Goal: Task Accomplishment & Management: Complete application form

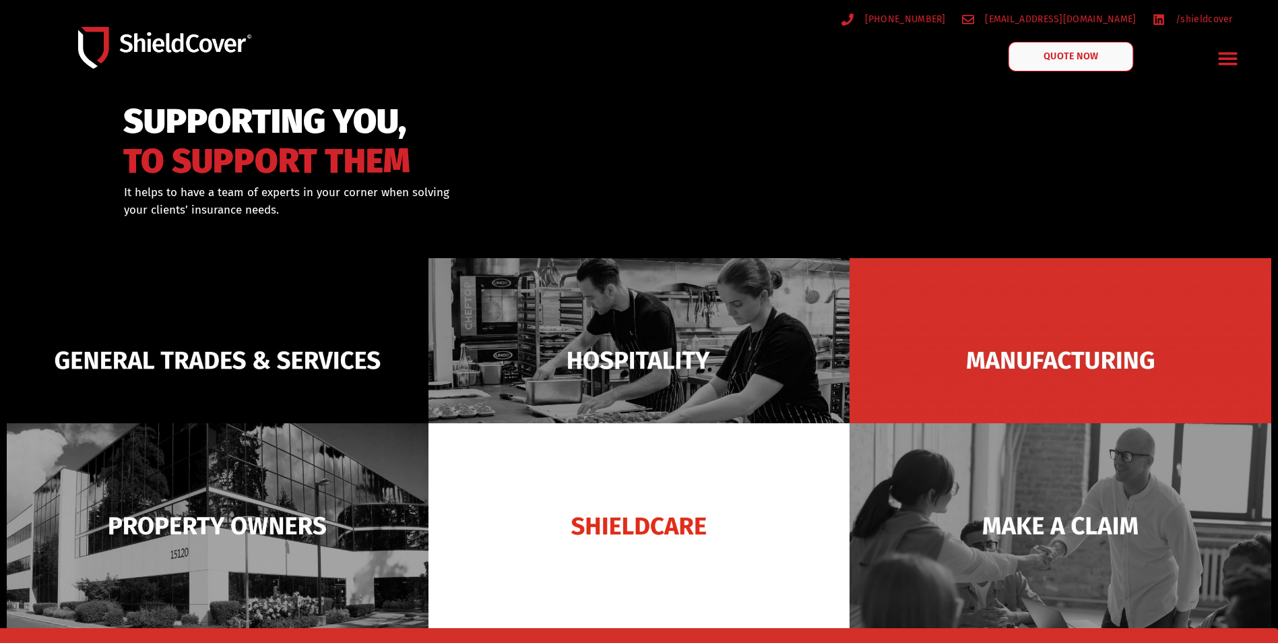
click at [1058, 63] on link "QUOTE NOW" at bounding box center [1070, 57] width 125 height 30
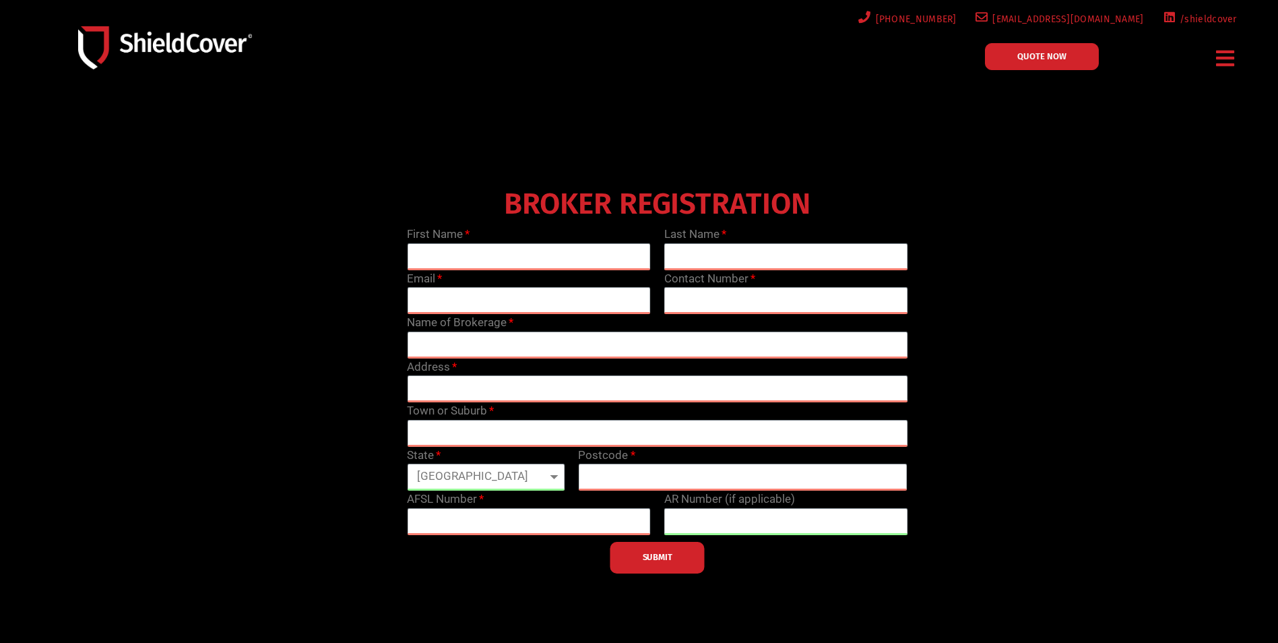
click at [1220, 68] on icon "Menu Toggle" at bounding box center [1225, 58] width 18 height 21
click at [1222, 65] on icon "Menu Toggle" at bounding box center [1225, 58] width 18 height 21
click at [1226, 62] on icon "Menu Toggle" at bounding box center [1225, 58] width 18 height 21
click at [1227, 61] on icon "Menu Toggle" at bounding box center [1225, 58] width 18 height 21
click at [1227, 60] on icon "Menu Toggle" at bounding box center [1225, 58] width 18 height 21
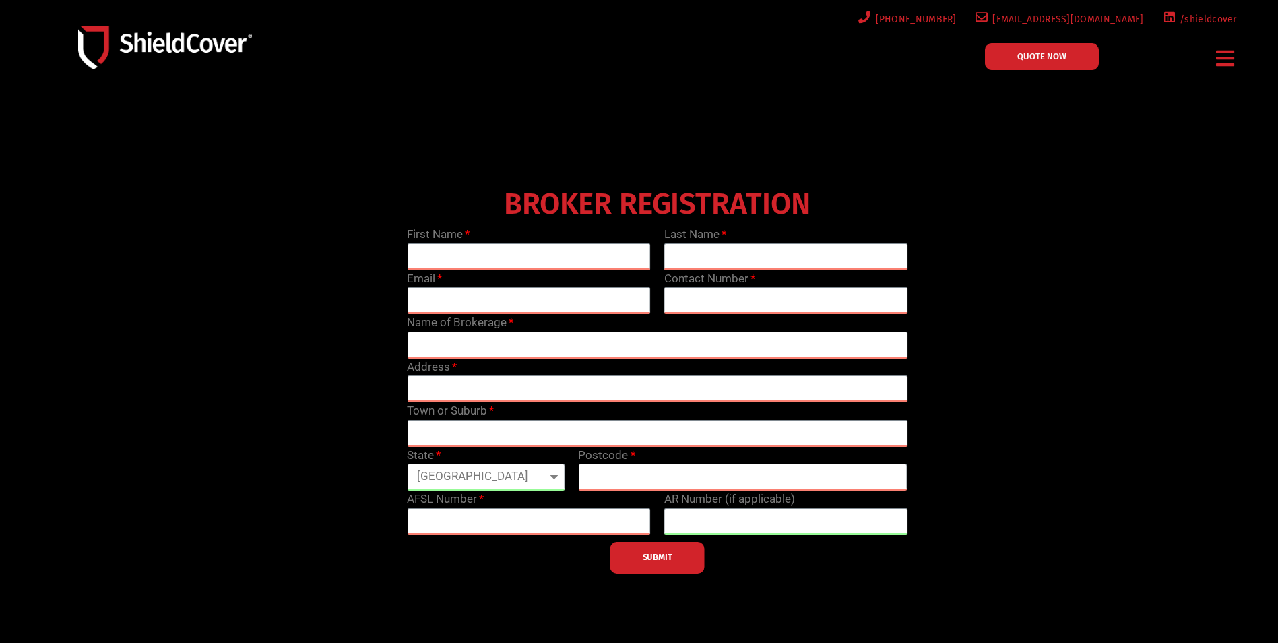
click at [1227, 60] on icon "Menu Toggle" at bounding box center [1225, 58] width 18 height 21
click at [1226, 59] on icon "Menu Toggle" at bounding box center [1225, 58] width 18 height 21
click at [1223, 59] on icon "Menu Toggle" at bounding box center [1225, 58] width 18 height 21
click at [1223, 61] on icon "Menu Toggle" at bounding box center [1225, 58] width 18 height 21
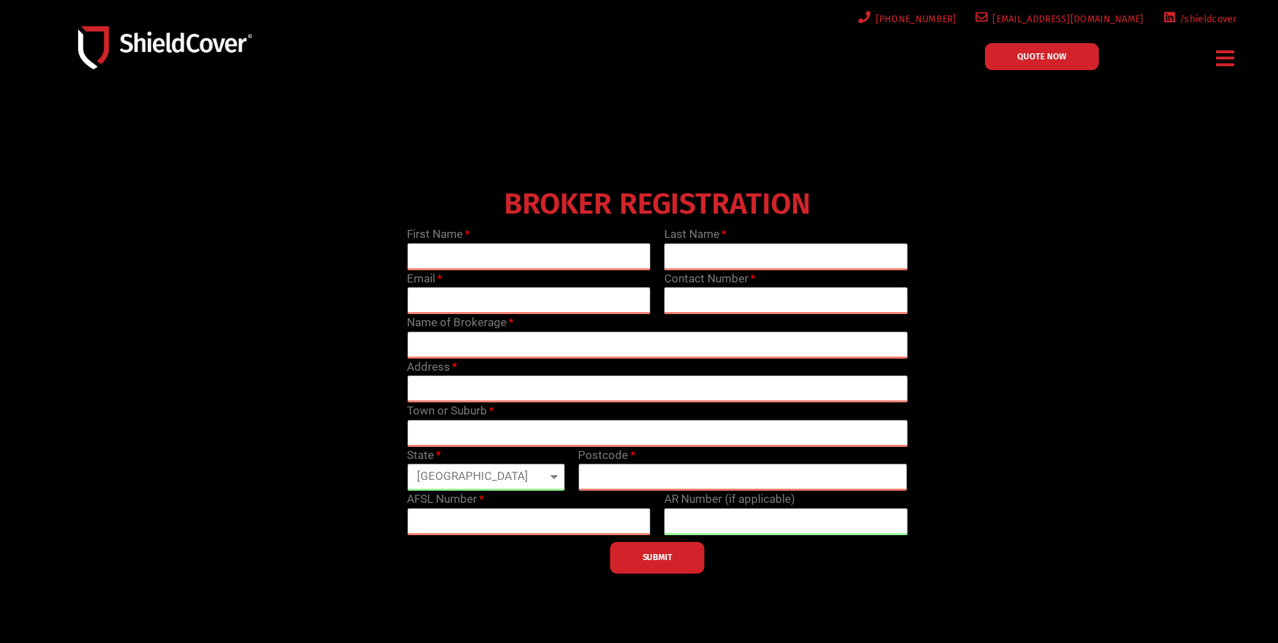
click at [560, 265] on input "text" at bounding box center [529, 256] width 244 height 27
type input "[PERSON_NAME]"
click at [498, 299] on input "email" at bounding box center [529, 300] width 244 height 27
type input "[EMAIL_ADDRESS][DOMAIN_NAME]"
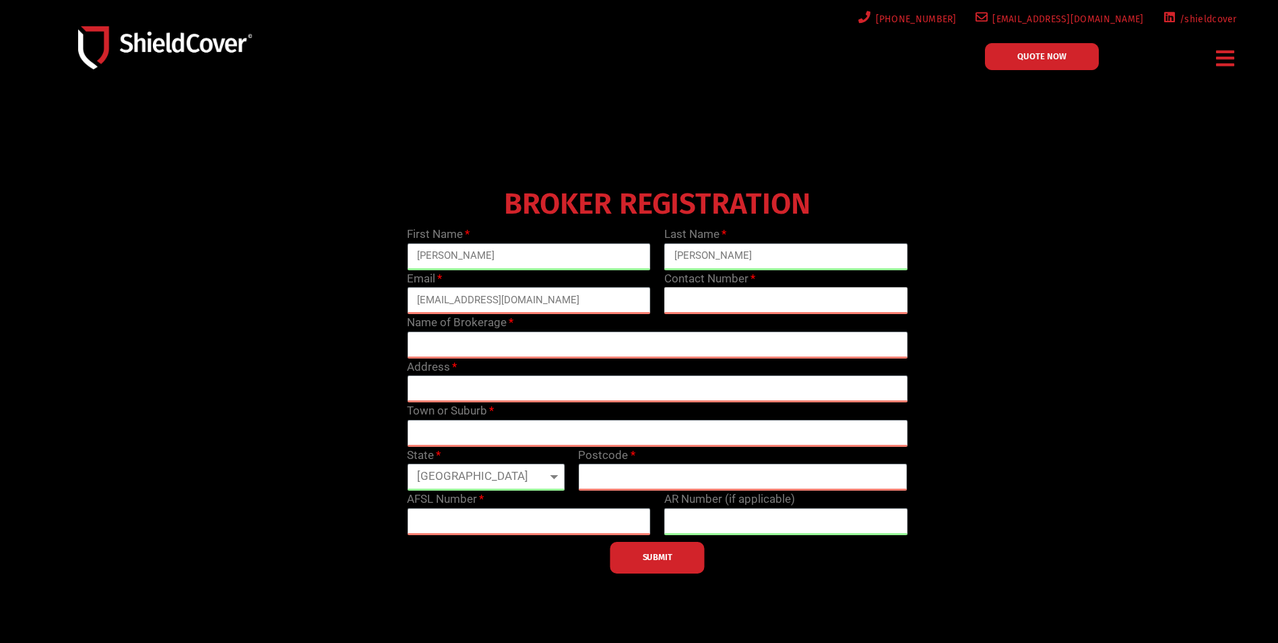
paste input "61737333891"
type input "61737333891"
click at [525, 352] on input "text" at bounding box center [657, 344] width 500 height 27
type input "Risk Advisory Partners"
click at [489, 385] on input "text" at bounding box center [657, 388] width 500 height 27
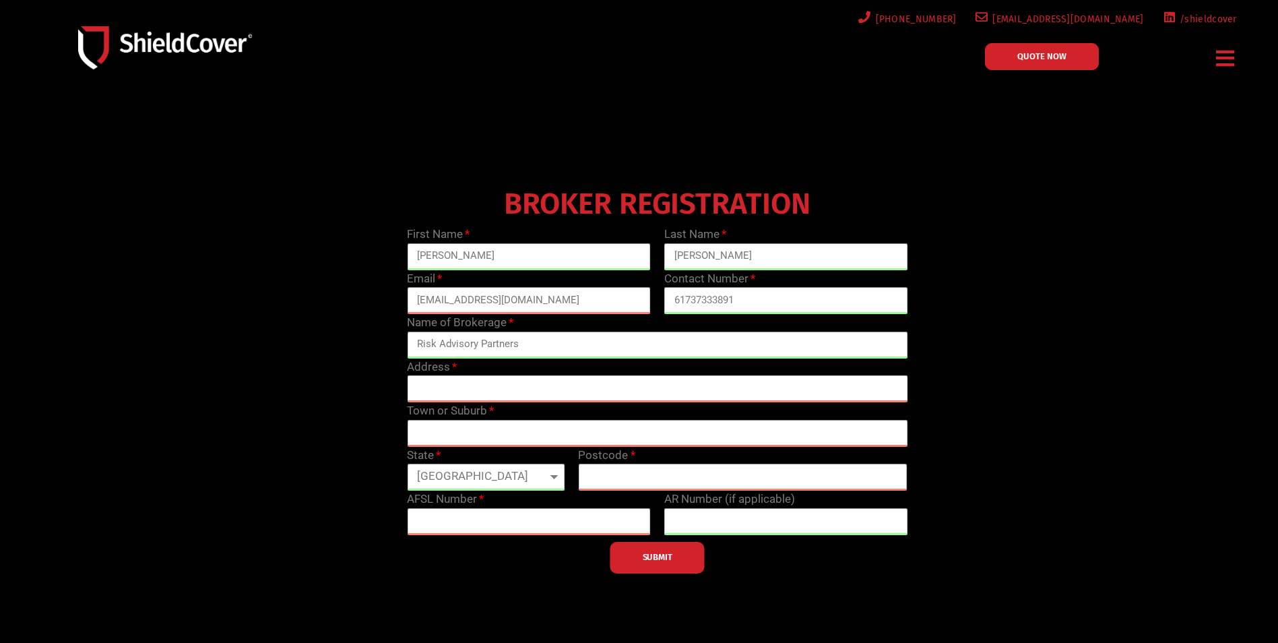
paste input "[STREET_ADDRESS]"
type input "[STREET_ADDRESS]"
click at [573, 424] on input "text" at bounding box center [657, 433] width 500 height 27
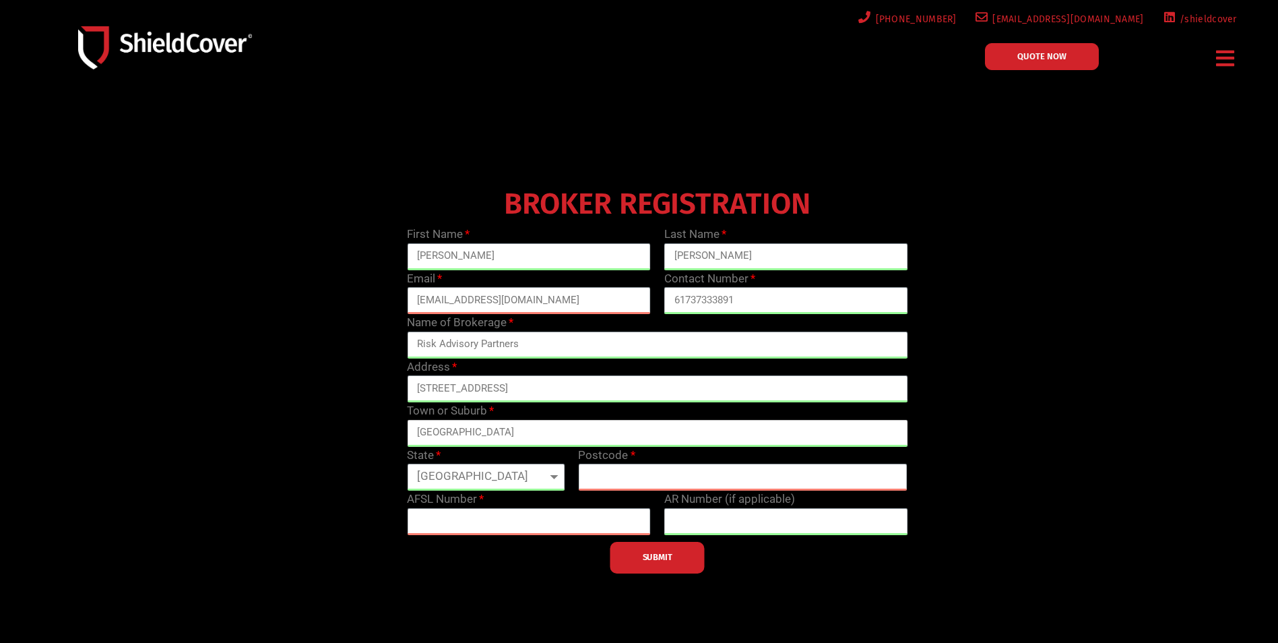
type input "[GEOGRAPHIC_DATA]"
drag, startPoint x: 612, startPoint y: 385, endPoint x: 641, endPoint y: 390, distance: 28.7
click at [638, 384] on input "[STREET_ADDRESS]" at bounding box center [657, 388] width 500 height 27
click at [617, 475] on input "text" at bounding box center [742, 476] width 329 height 27
paste input "4169"
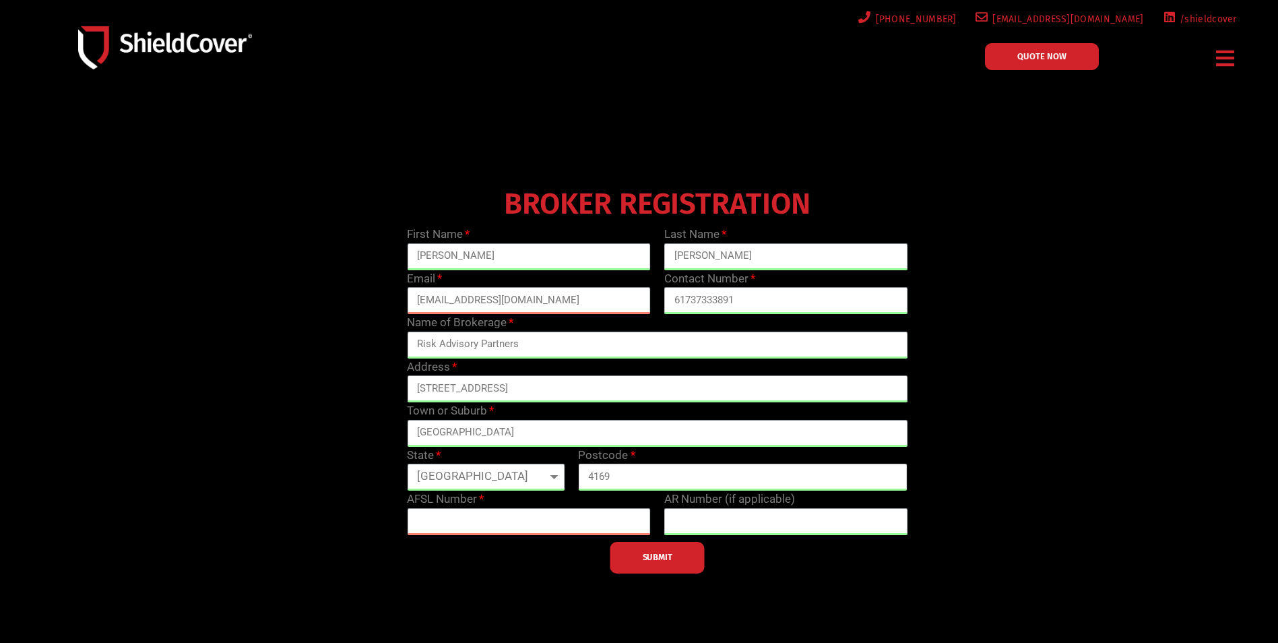
type input "4169"
drag, startPoint x: 544, startPoint y: 388, endPoint x: 661, endPoint y: 382, distance: 117.4
click at [661, 382] on input "[STREET_ADDRESS]" at bounding box center [657, 388] width 500 height 27
drag, startPoint x: 480, startPoint y: 385, endPoint x: 568, endPoint y: 389, distance: 87.6
click at [568, 389] on input "[STREET_ADDRESS]" at bounding box center [657, 388] width 500 height 27
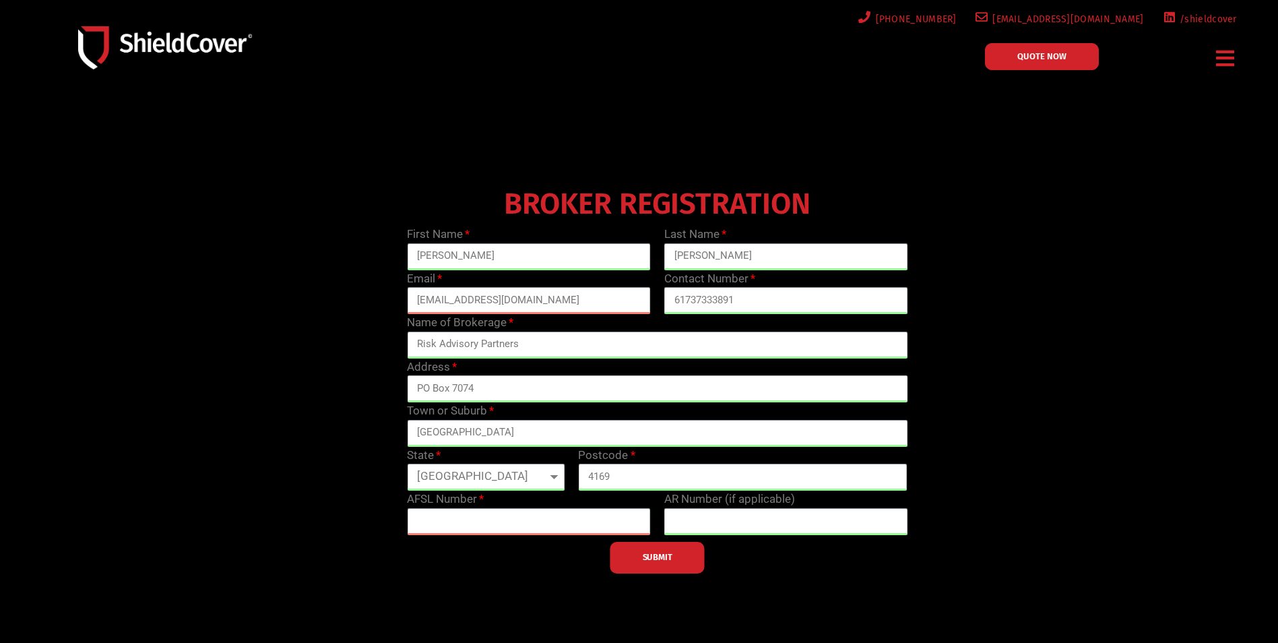
type input "PO Box 7074"
click at [555, 525] on input "text" at bounding box center [529, 521] width 244 height 27
click at [517, 521] on input "text" at bounding box center [529, 521] width 244 height 27
paste input "1301272"
type input "1301272"
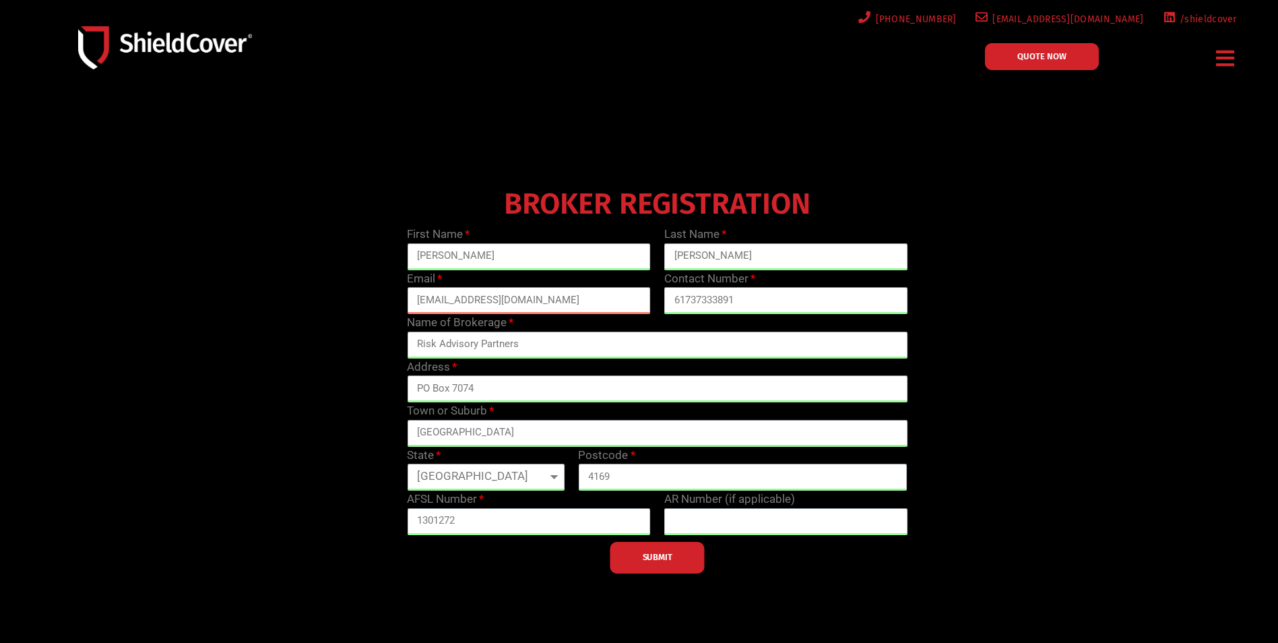
click at [672, 558] on span "SUBMIT" at bounding box center [658, 557] width 30 height 3
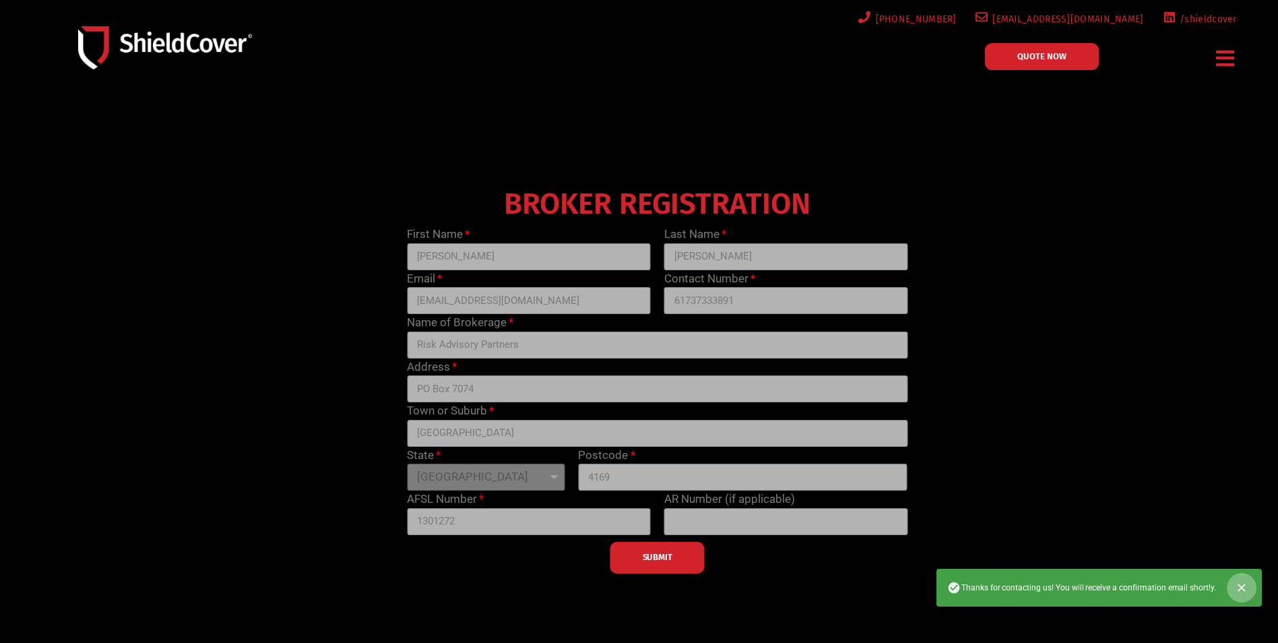
click at [1241, 587] on icon "Close" at bounding box center [1241, 587] width 8 height 8
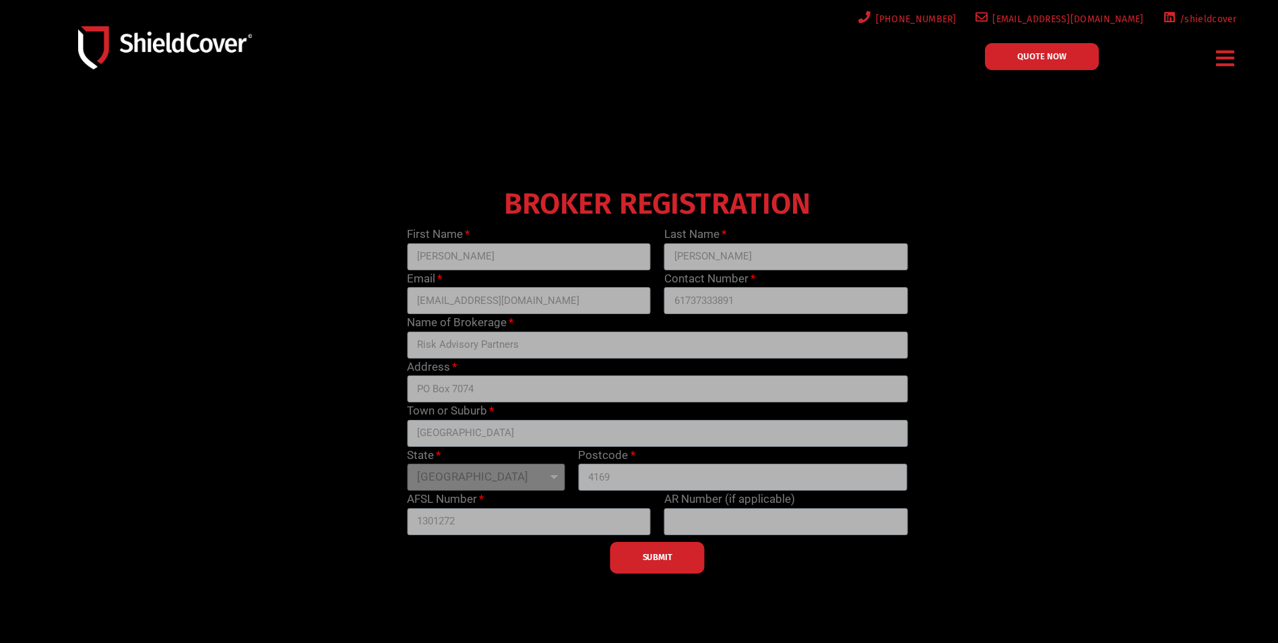
click at [1218, 57] on icon "Menu Toggle" at bounding box center [1225, 58] width 18 height 21
click at [1063, 52] on span "QUOTE NOW" at bounding box center [1041, 56] width 49 height 9
